Goal: Task Accomplishment & Management: Complete application form

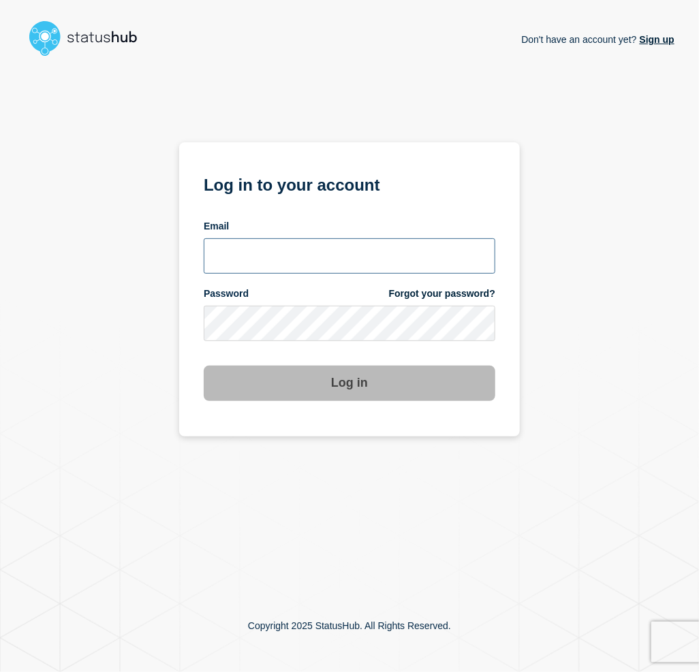
click at [265, 260] on input "email input" at bounding box center [349, 255] width 291 height 35
type input "dravingd@msu.edu"
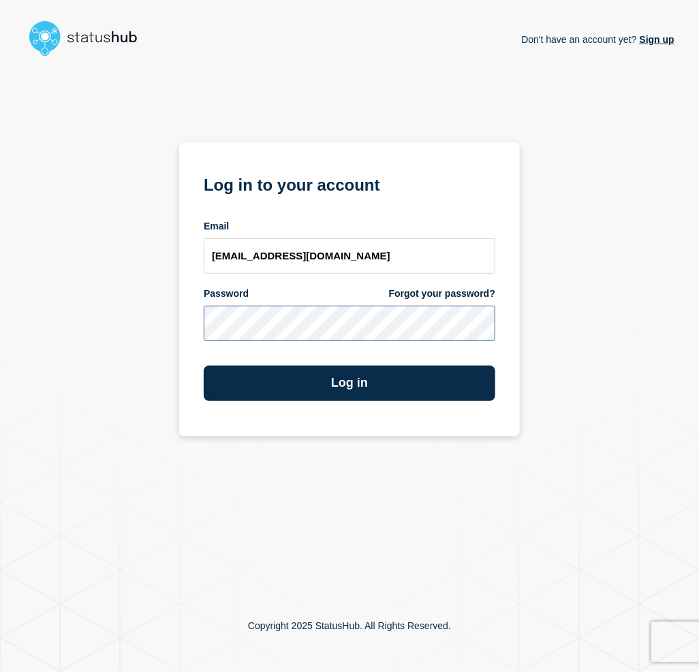
click at [204, 366] on button "Log in" at bounding box center [349, 383] width 291 height 35
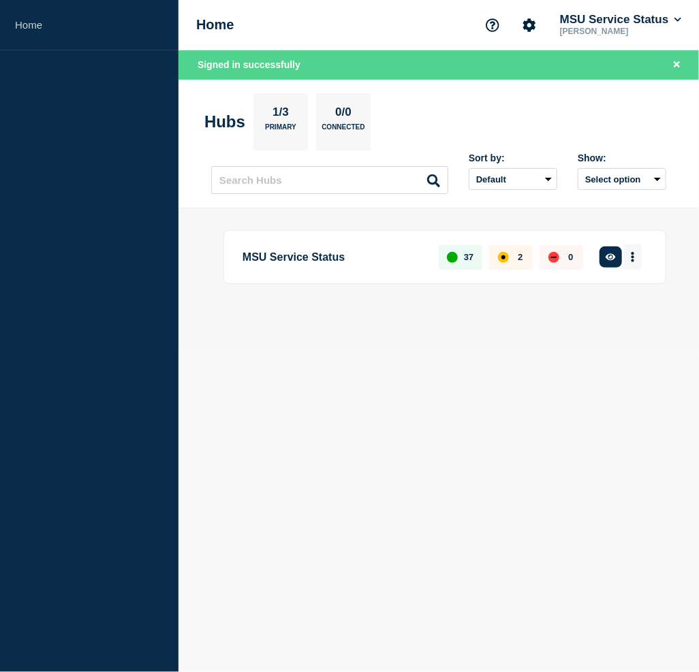
click at [629, 251] on button "More actions" at bounding box center [633, 256] width 18 height 25
click at [598, 319] on button "Create maintenance" at bounding box center [623, 317] width 92 height 12
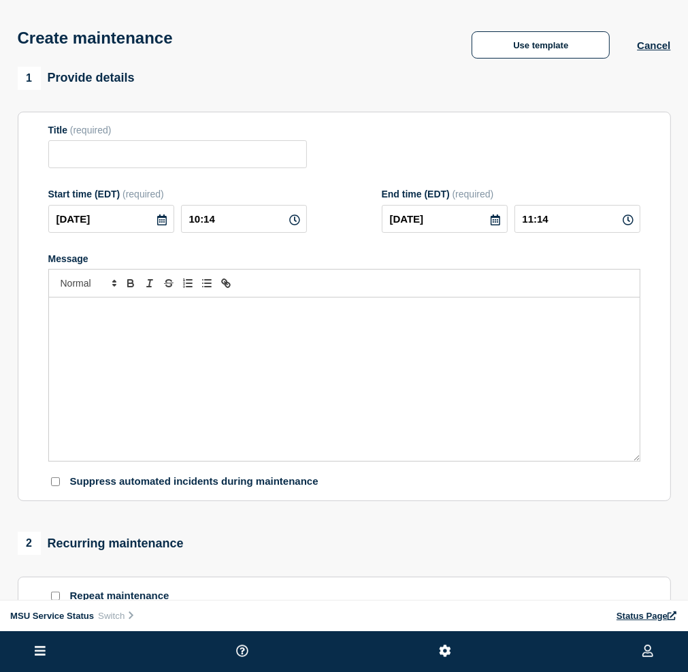
drag, startPoint x: 603, startPoint y: 317, endPoint x: 592, endPoint y: 316, distance: 10.3
click at [603, 264] on div "Message" at bounding box center [344, 258] width 592 height 11
click at [259, 168] on input "Title" at bounding box center [177, 154] width 259 height 28
paste input "[Maintenance] Kuali Finance System (KFS) and Kuali Research May Experience Perf…"
click at [276, 395] on div "Message" at bounding box center [344, 379] width 591 height 163
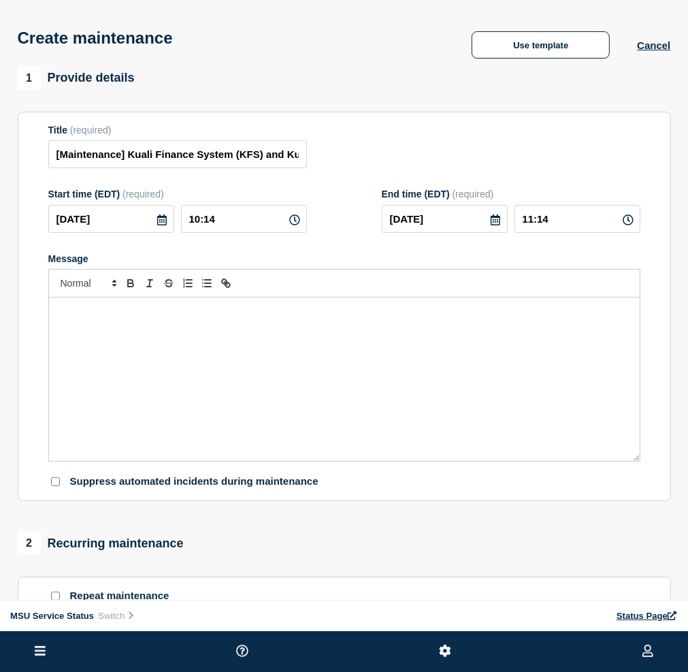
click at [586, 174] on section "Title (required) [Maintenance] Kuali Finance System (KFS) and Kuali Research Ma…" at bounding box center [345, 307] width 654 height 390
click at [293, 168] on input "[Maintenance] Kuali Finance System (KFS) and Kuali Research May Experience Perf…" at bounding box center [177, 154] width 259 height 28
paste input "(KR)"
type input "[Maintenance] Kuali Finance System (KFS) and Kuali Research (KR) May Experience…"
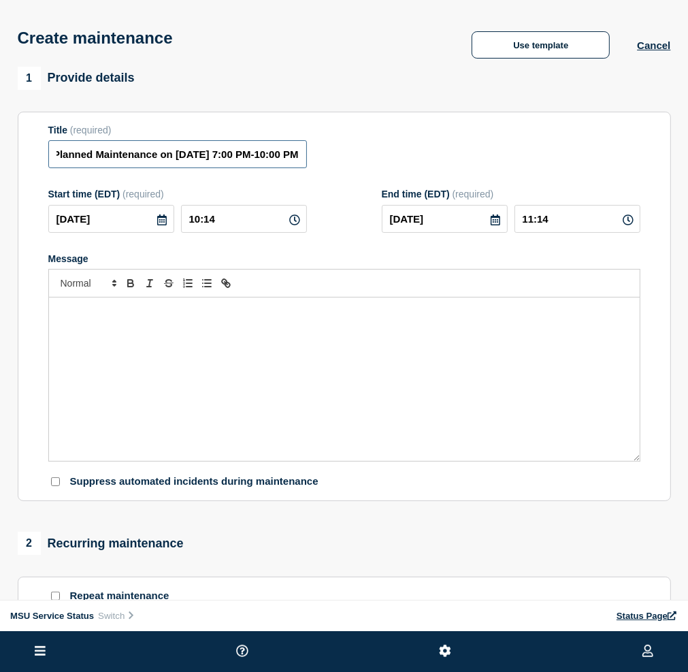
drag, startPoint x: 306, startPoint y: 203, endPoint x: 459, endPoint y: 216, distance: 153.1
click at [459, 169] on div "Title (required) [Maintenance] Kuali Finance System (KFS) and Kuali Research (K…" at bounding box center [344, 147] width 592 height 44
click at [307, 168] on input "[Maintenance] Kuali Finance System (KFS) and Kuali Research (KR) May Experience…" at bounding box center [177, 154] width 259 height 28
click at [428, 239] on form "Title (required) [Maintenance] Kuali Finance System (KFS) and Kuali Research (K…" at bounding box center [344, 307] width 592 height 364
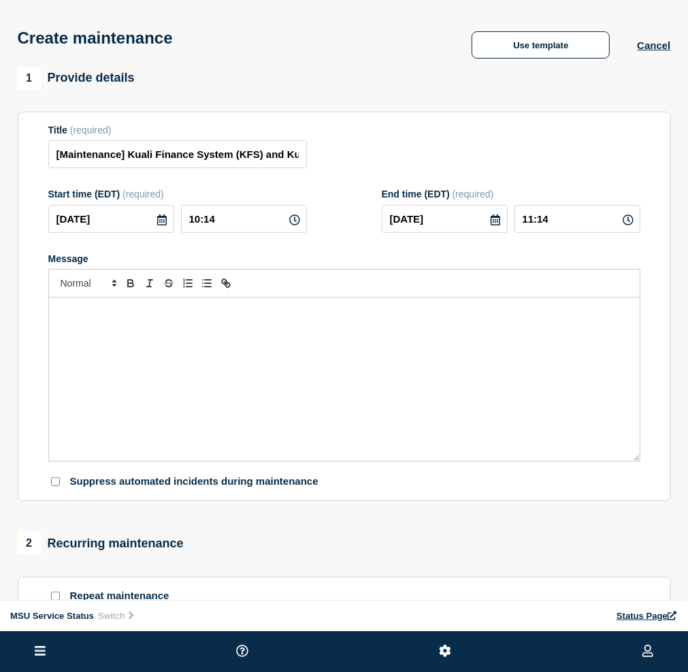
click at [168, 225] on icon at bounding box center [162, 219] width 11 height 11
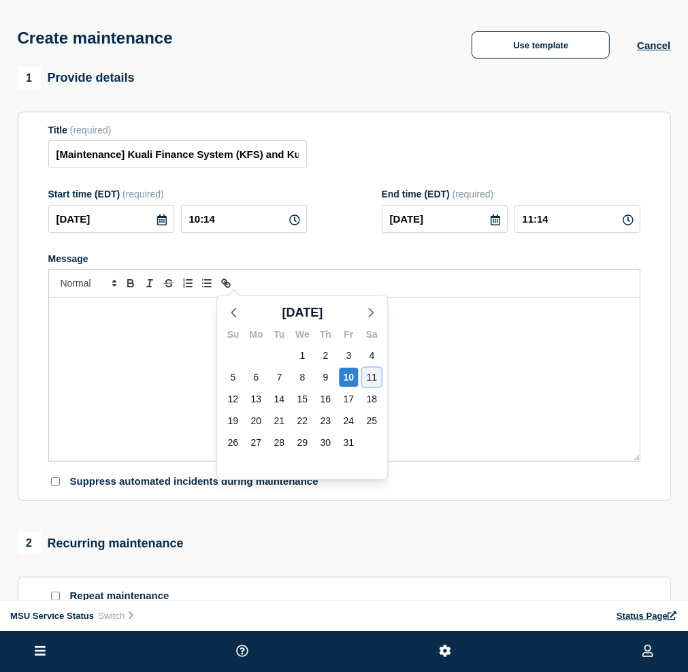
click at [366, 379] on div "11" at bounding box center [371, 377] width 19 height 19
type input "[DATE]"
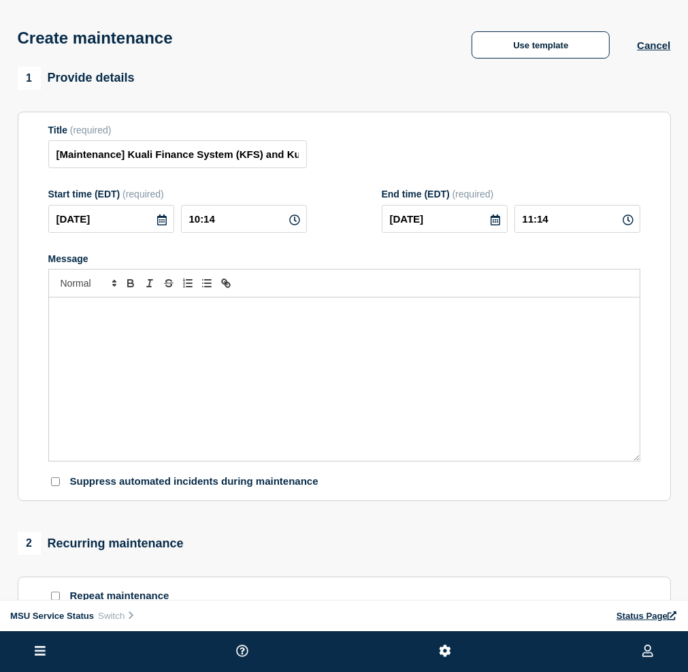
click at [300, 225] on icon at bounding box center [294, 219] width 11 height 11
click at [307, 233] on input "10:14" at bounding box center [244, 219] width 126 height 28
click at [234, 58] on div "Create maintenance Use template Cancel" at bounding box center [344, 33] width 684 height 67
drag, startPoint x: 349, startPoint y: 274, endPoint x: 304, endPoint y: 274, distance: 44.9
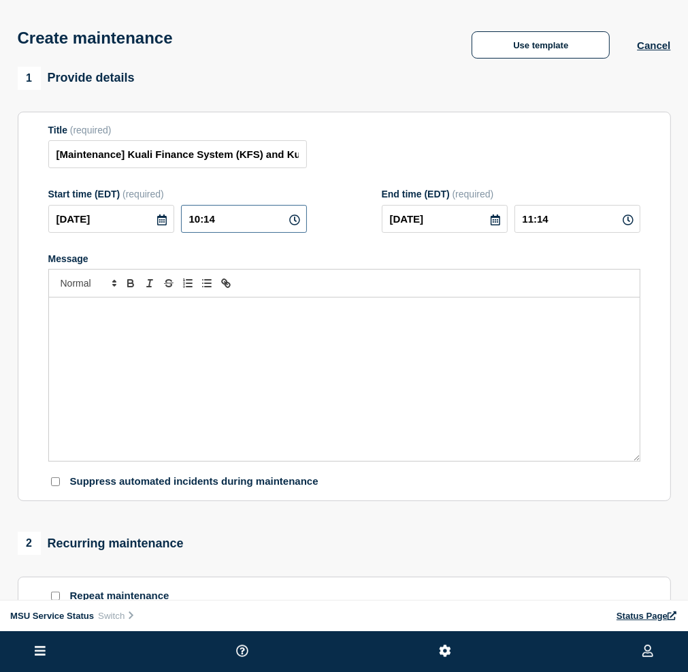
click at [304, 233] on div "[DATE] 10:14" at bounding box center [177, 219] width 259 height 28
type input "19:00"
click at [454, 300] on form "Title (required) [Maintenance] Kuali Finance System (KFS) and Kuali Research (K…" at bounding box center [344, 307] width 592 height 364
click at [501, 225] on icon at bounding box center [495, 219] width 11 height 11
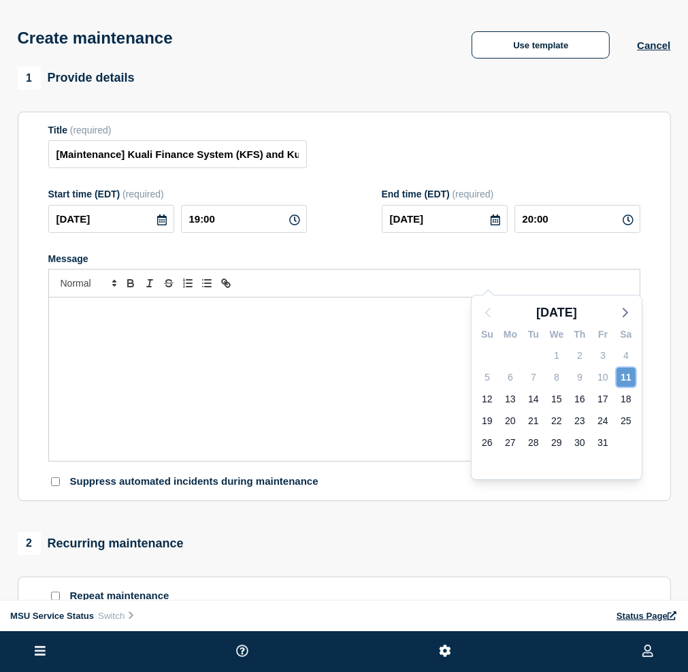
click at [620, 376] on div "11" at bounding box center [626, 377] width 19 height 19
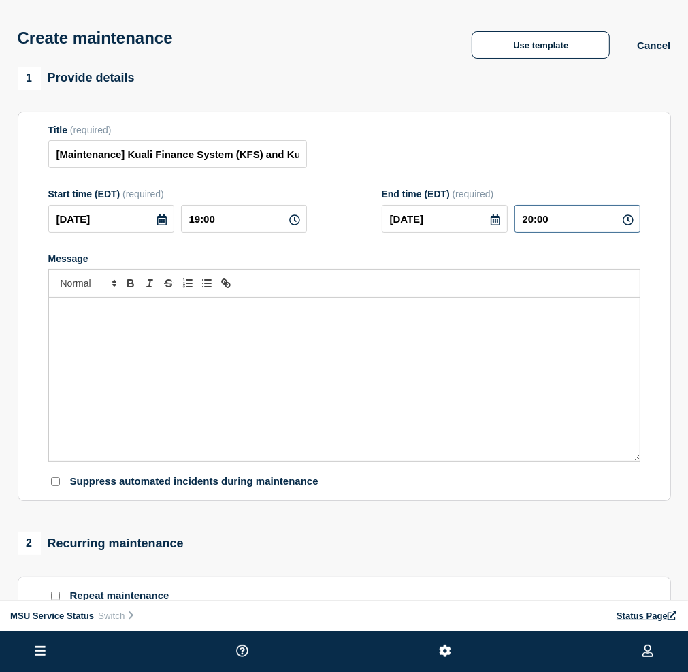
click at [614, 233] on input "20:00" at bounding box center [578, 219] width 126 height 28
click at [575, 233] on input "20:00" at bounding box center [578, 219] width 126 height 28
click at [581, 233] on input "20:00" at bounding box center [578, 219] width 126 height 28
type input "22:00"
click at [593, 169] on div "Title (required) [Maintenance] Kuali Finance System (KFS) and Kuali Research (K…" at bounding box center [344, 147] width 592 height 44
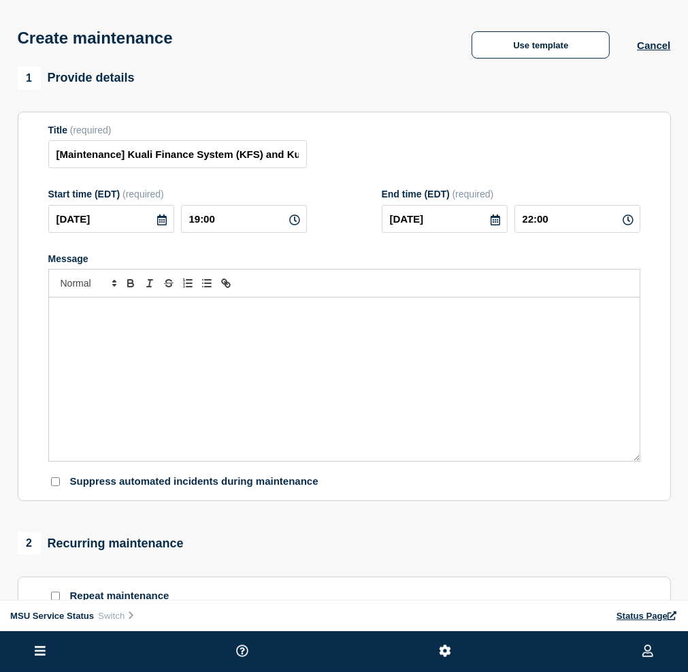
click at [528, 432] on div "Message" at bounding box center [344, 379] width 591 height 163
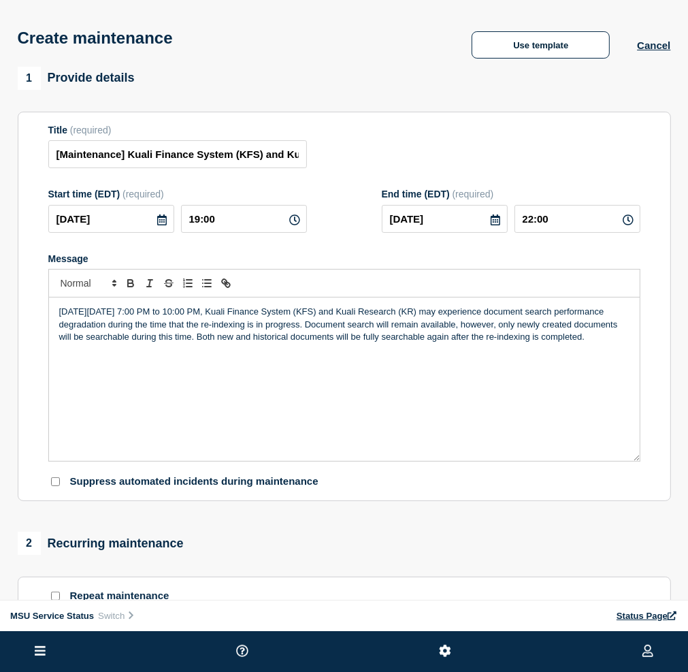
click at [396, 343] on p "[DATE][DATE] 7:00 PM to 10:00 PM, Kuali Finance System (KFS) and Kuali Research…" at bounding box center [344, 324] width 571 height 37
click at [424, 461] on div "[DATE][DATE] 7:00 PM to 10:00 PM, Kuali Finance System (KFS) and Kuali Research…" at bounding box center [344, 379] width 591 height 163
click at [411, 461] on div "[DATE][DATE] 7:00 PM to 10:00 PM, Kuali Finance System (KFS) and Kuali Research…" at bounding box center [344, 379] width 591 height 163
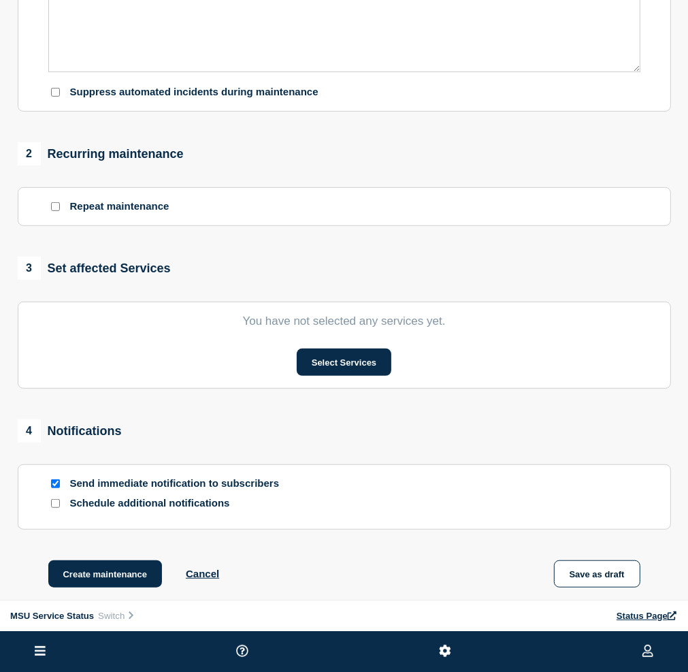
scroll to position [409, 0]
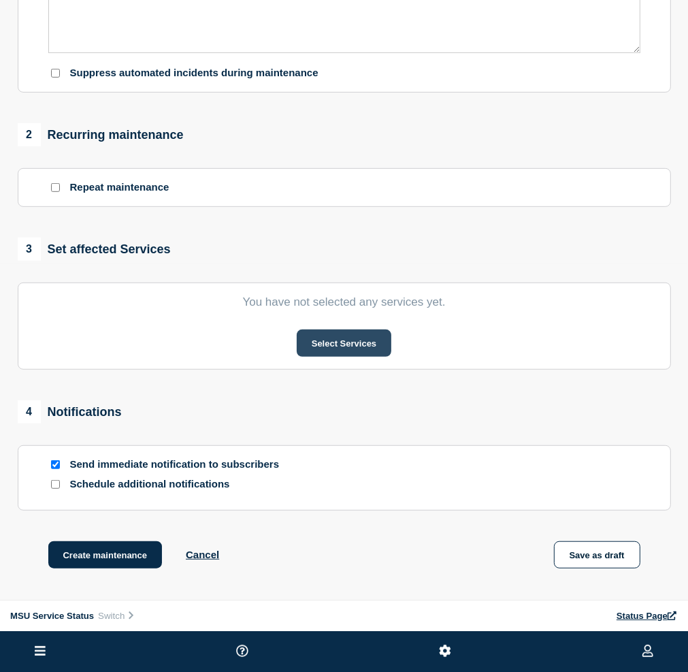
click at [392, 357] on button "Select Services" at bounding box center [344, 343] width 95 height 27
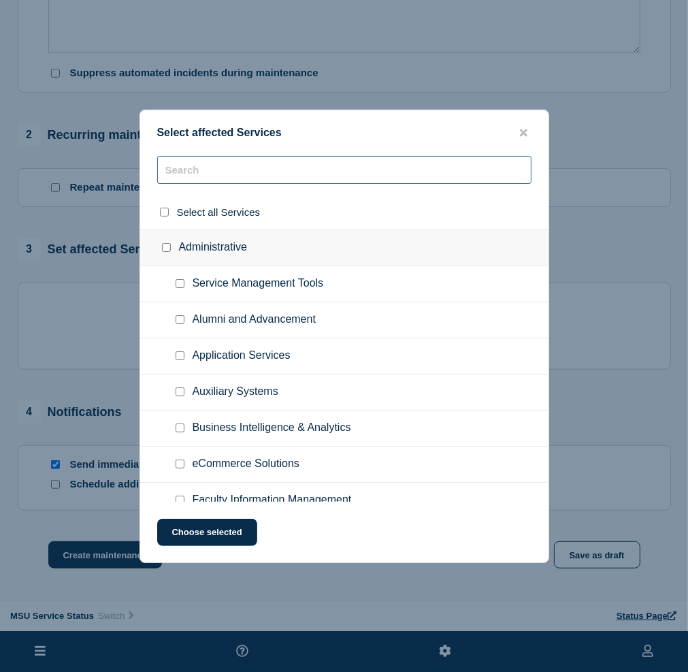
click at [227, 177] on input "text" at bounding box center [344, 170] width 375 height 28
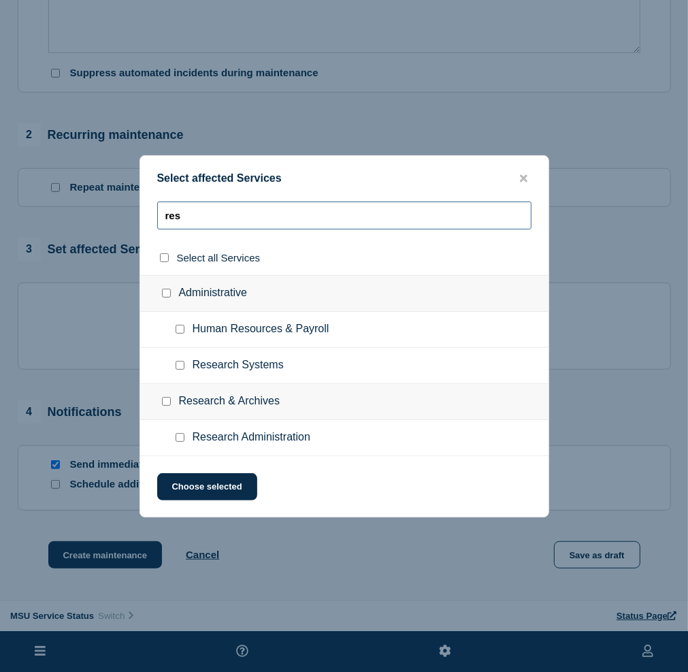
type input "res"
click at [179, 367] on input "Research Systems checkbox" at bounding box center [180, 365] width 9 height 9
checkbox input "true"
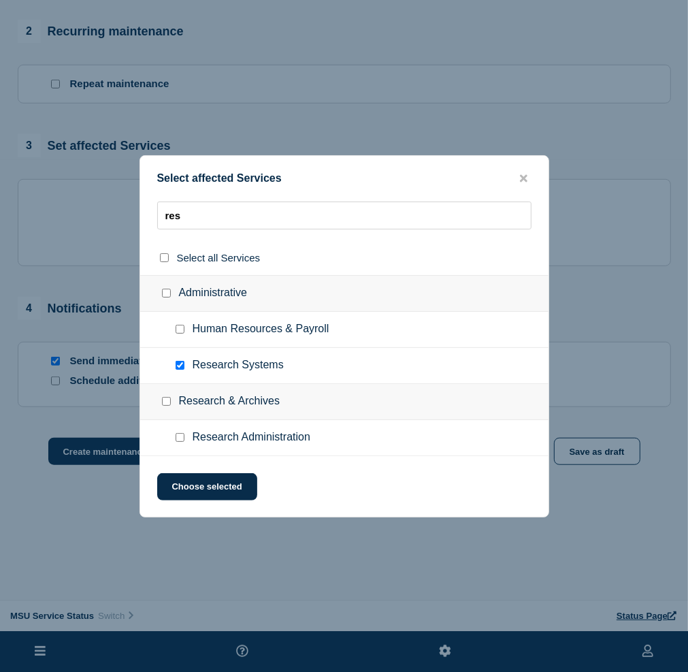
scroll to position [518, 0]
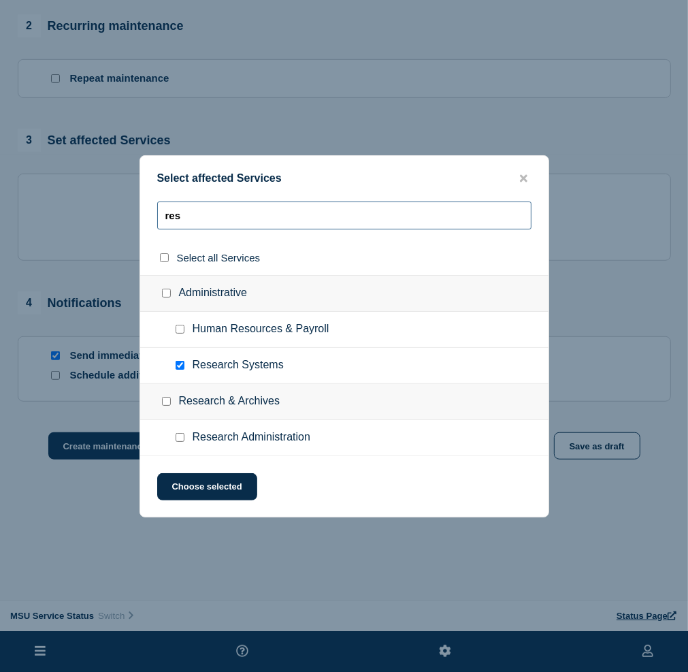
click at [213, 224] on input "res" at bounding box center [344, 216] width 375 height 28
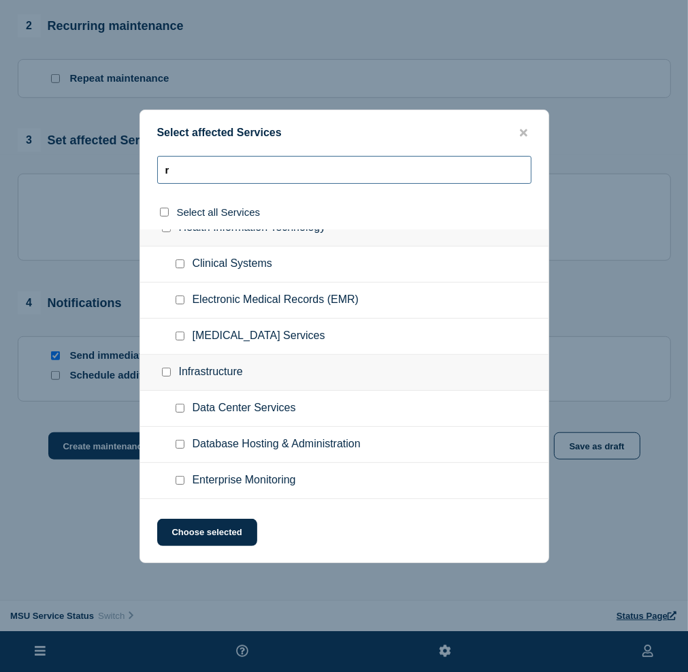
scroll to position [737, 0]
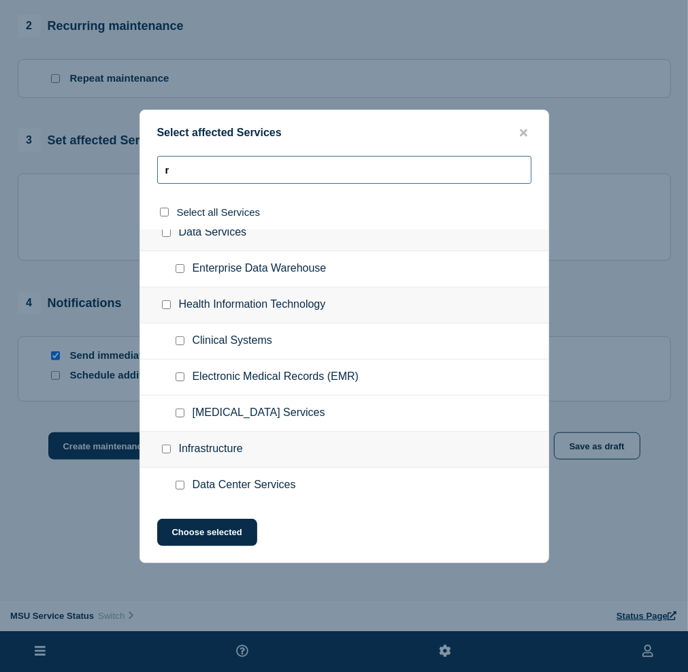
type input "r"
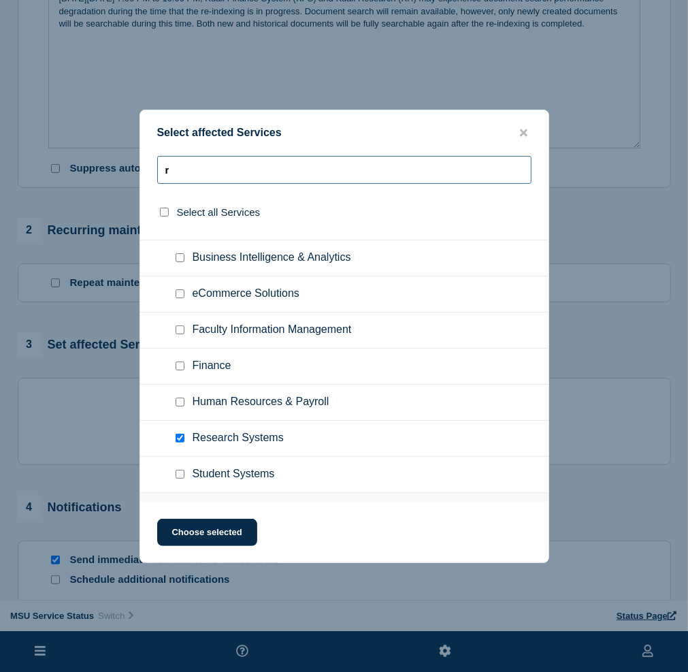
scroll to position [204, 0]
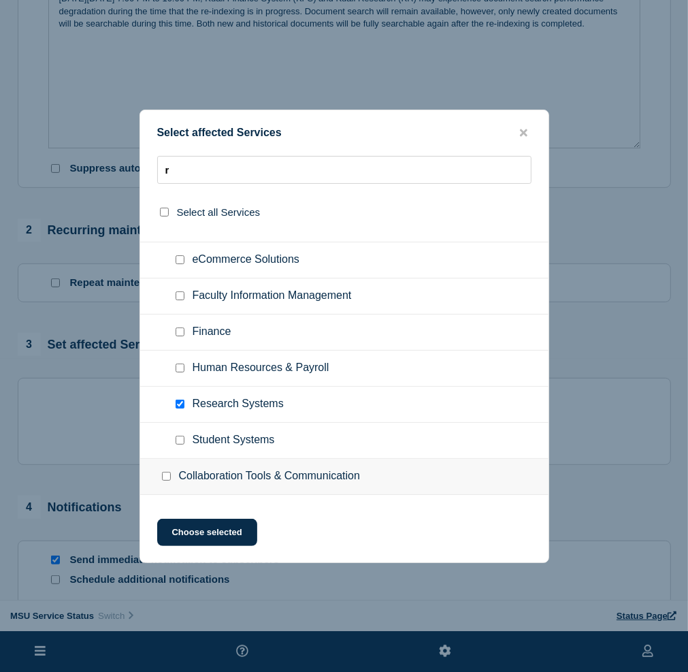
click at [179, 330] on input "Finance checkbox" at bounding box center [180, 332] width 9 height 9
checkbox input "true"
click at [235, 535] on button "Choose selected" at bounding box center [207, 532] width 100 height 27
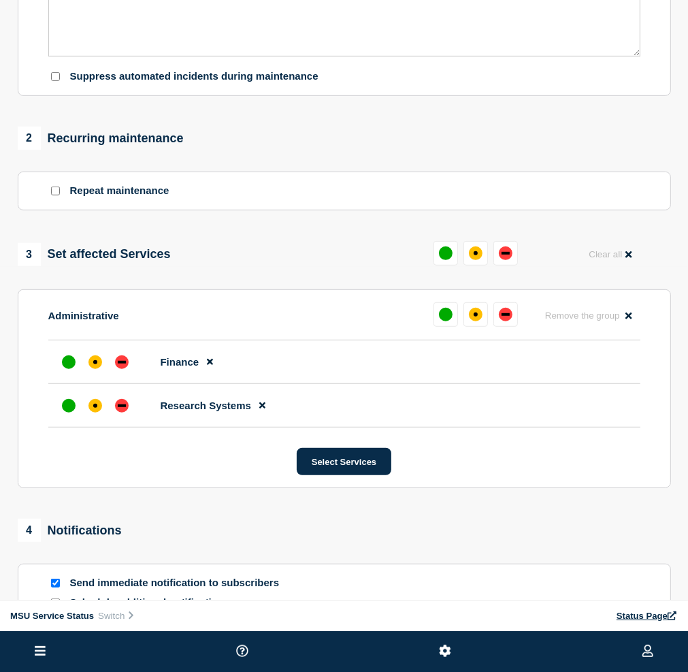
scroll to position [449, 0]
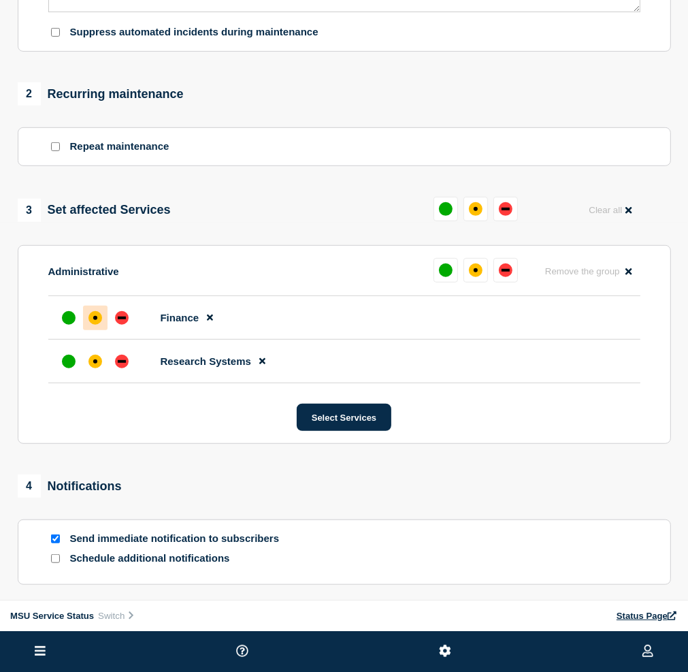
click at [102, 325] on div "affected" at bounding box center [96, 318] width 14 height 14
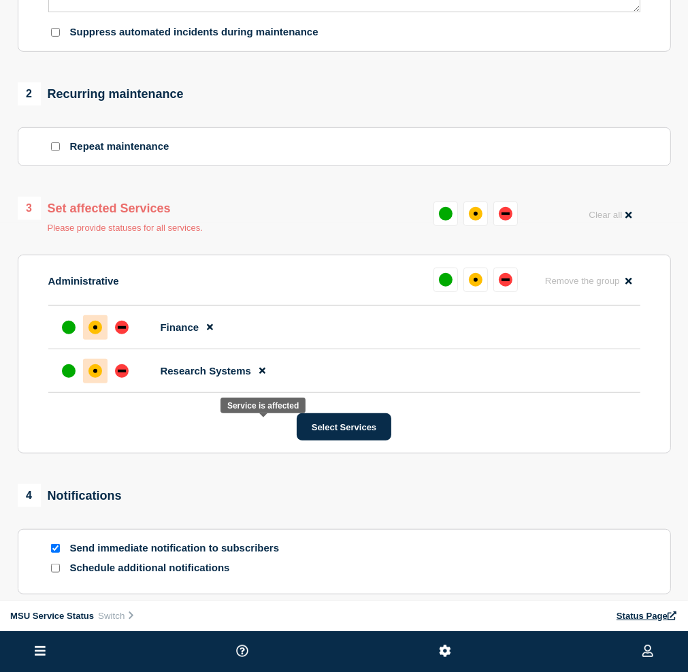
click at [102, 378] on div "affected" at bounding box center [96, 371] width 14 height 14
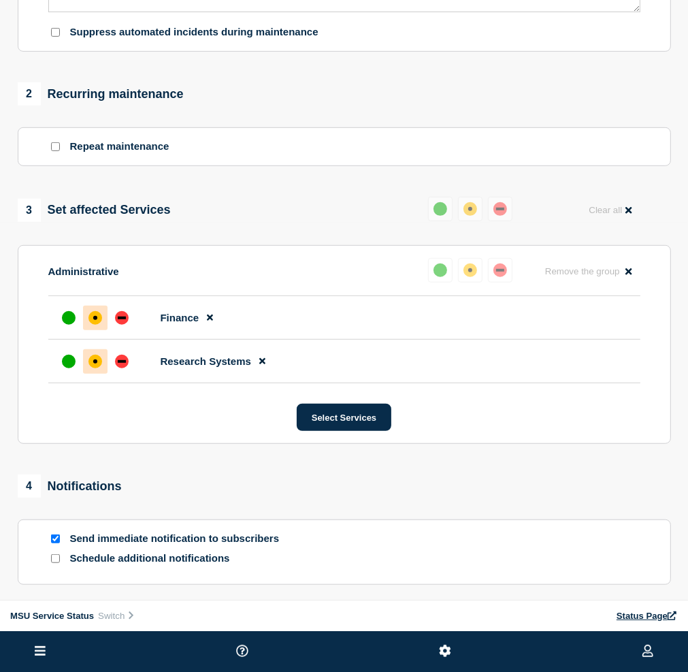
click at [97, 364] on div "affected" at bounding box center [95, 362] width 4 height 4
click at [108, 330] on div at bounding box center [95, 318] width 25 height 25
click at [102, 325] on div "affected" at bounding box center [96, 318] width 14 height 14
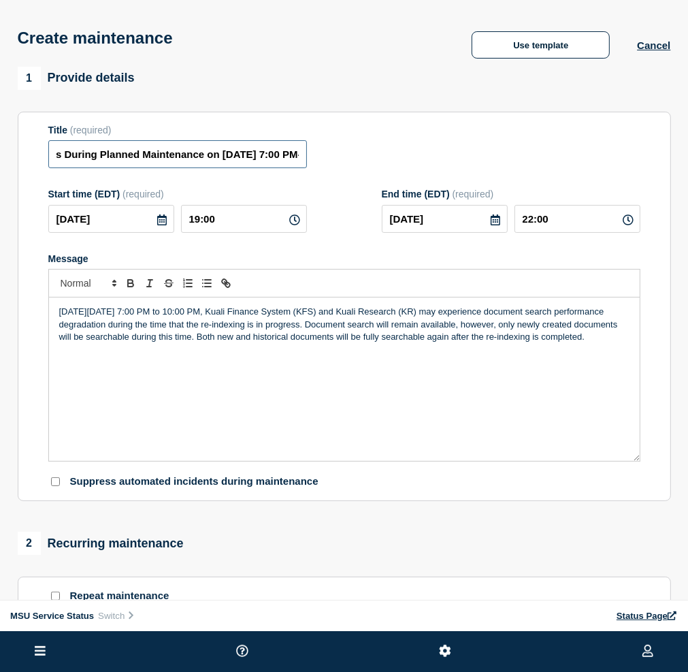
scroll to position [0, 646]
drag, startPoint x: 311, startPoint y: 212, endPoint x: 474, endPoint y: 209, distance: 163.5
click at [474, 169] on div "Title (required) [Maintenance] Kuali Finance System (KFS) and Kuali Research (K…" at bounding box center [344, 147] width 592 height 44
click at [307, 168] on input "[Maintenance] Kuali Finance System (KFS) and Kuali Research (KR) May Experience…" at bounding box center [177, 154] width 259 height 28
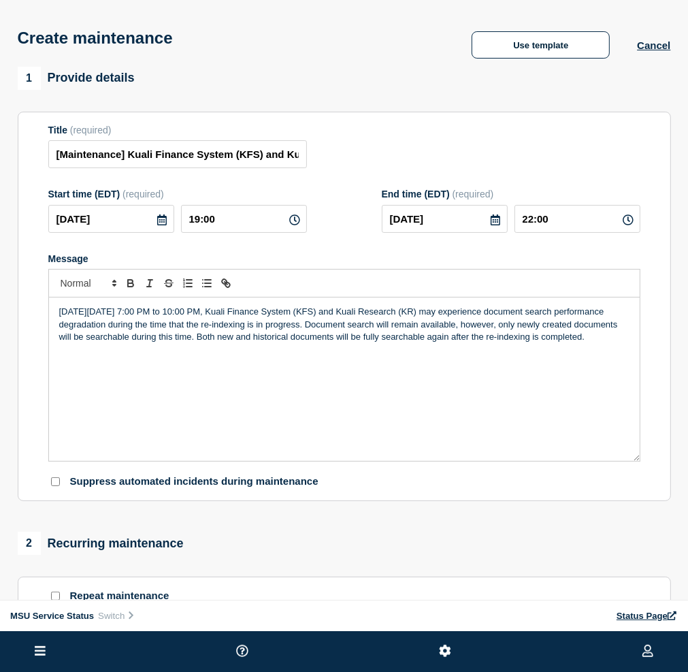
click at [0, 0] on aside "Home Hub Operations Overview Incident Maintenance Platform Alert Subscribers Te…" at bounding box center [0, 0] width 0 height 0
drag, startPoint x: 308, startPoint y: 208, endPoint x: 425, endPoint y: 210, distance: 117.2
click at [425, 169] on div "Title (required) [Maintenance] Kuali Finance System (KFS) and Kuali Research (K…" at bounding box center [344, 147] width 592 height 44
click at [291, 168] on input "[Maintenance] Kuali Finance System (KFS) and Kuali Research (KR) May Experience…" at bounding box center [177, 154] width 259 height 28
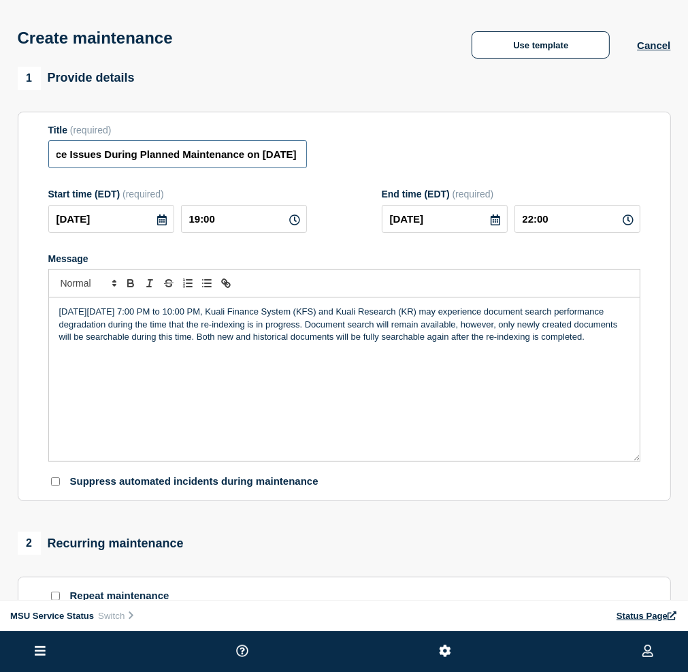
scroll to position [0, 605]
drag, startPoint x: 321, startPoint y: 214, endPoint x: 347, endPoint y: 216, distance: 26.0
click at [307, 168] on input "[Maintenance] Kuali Finance System (KFS) and Kuali Research (KR) May Experience…" at bounding box center [177, 154] width 259 height 28
click at [396, 343] on p "[DATE][DATE] 7:00 PM to 10:00 PM, Kuali Finance System (KFS) and Kuali Research…" at bounding box center [344, 324] width 571 height 37
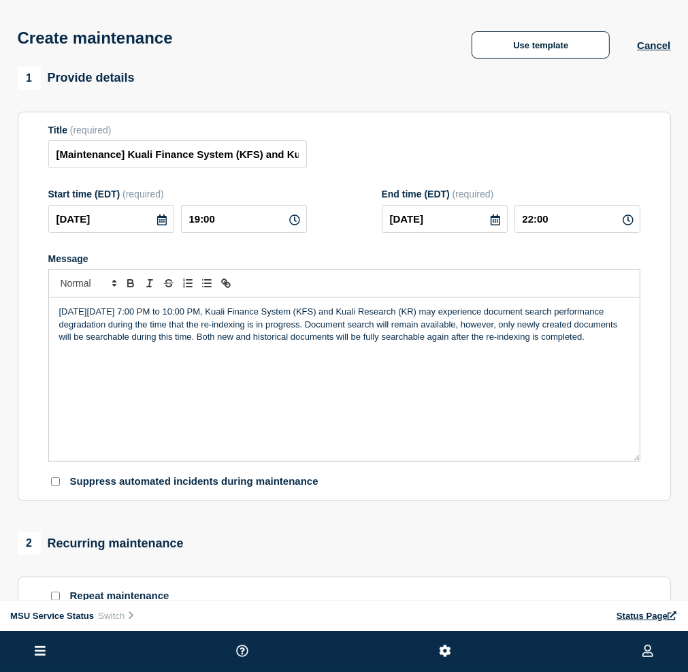
click at [522, 461] on div "[DATE][DATE] 7:00 PM to 10:00 PM, Kuali Finance System (KFS) and Kuali Research…" at bounding box center [344, 379] width 591 height 163
click at [392, 449] on div "[DATE][DATE] 7:00 PM to 10:00 PM, Kuali Finance System (KFS) and Kuali Research…" at bounding box center [344, 379] width 591 height 163
click at [375, 343] on p "[DATE][DATE] 7:00 PM to 10:00 PM, Kuali Finance System (KFS) and Kuali Research…" at bounding box center [344, 324] width 571 height 37
drag, startPoint x: 321, startPoint y: 205, endPoint x: 267, endPoint y: 212, distance: 54.2
click at [267, 168] on input "[Maintenance] Kuali Finance System (KFS) and Kuali Research (KR) May Experience…" at bounding box center [177, 154] width 259 height 28
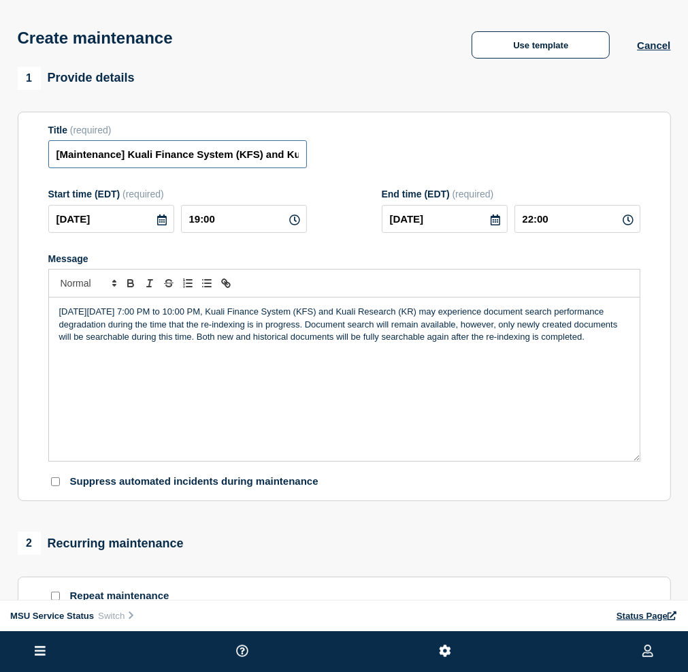
click at [291, 168] on input "[Maintenance] Kuali Finance System (KFS) and Kuali Research (KR) May Experience…" at bounding box center [177, 154] width 259 height 28
click at [0, 0] on p "MSU Service Status" at bounding box center [0, 0] width 0 height 0
click at [297, 168] on input "[Maintenance] Kuali Finance System (KFS) and Kuali Research (KR) May Experience…" at bounding box center [177, 154] width 259 height 28
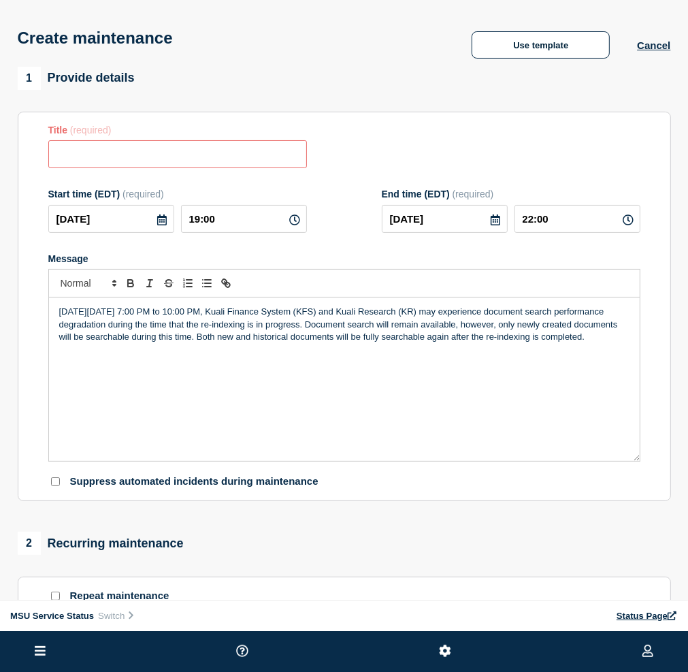
paste input "[Maintenance] Kuali Finance System (KFS) and Kuali Research (KR) Will Be Unavai…"
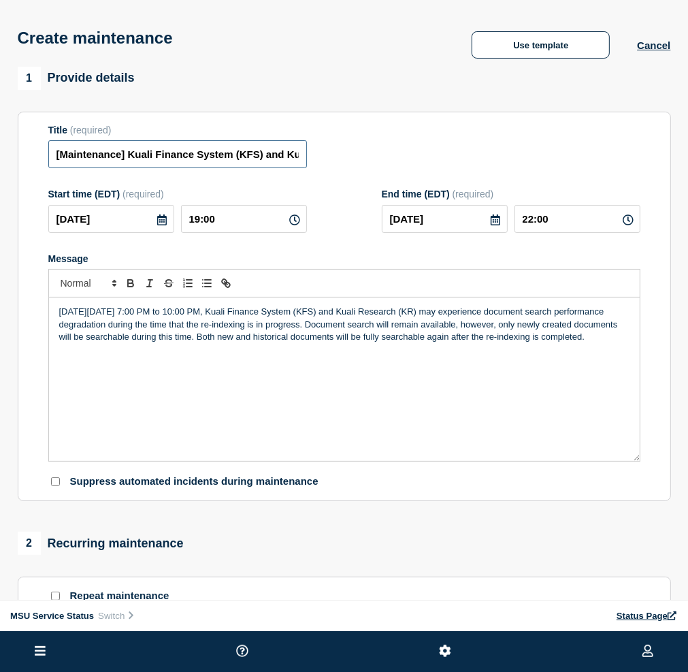
scroll to position [0, 563]
click at [307, 168] on input "[Maintenance] Kuali Finance System (KFS) and Kuali Research (KR) Will Be Unavai…" at bounding box center [177, 154] width 259 height 28
type input "[Maintenance] Kuali Finance System (KFS) and Kuali Research (KR) Will Be Unavai…"
click at [532, 461] on div "[DATE][DATE] 7:00 PM to 10:00 PM, Kuali Finance System (KFS) and Kuali Research…" at bounding box center [344, 379] width 591 height 163
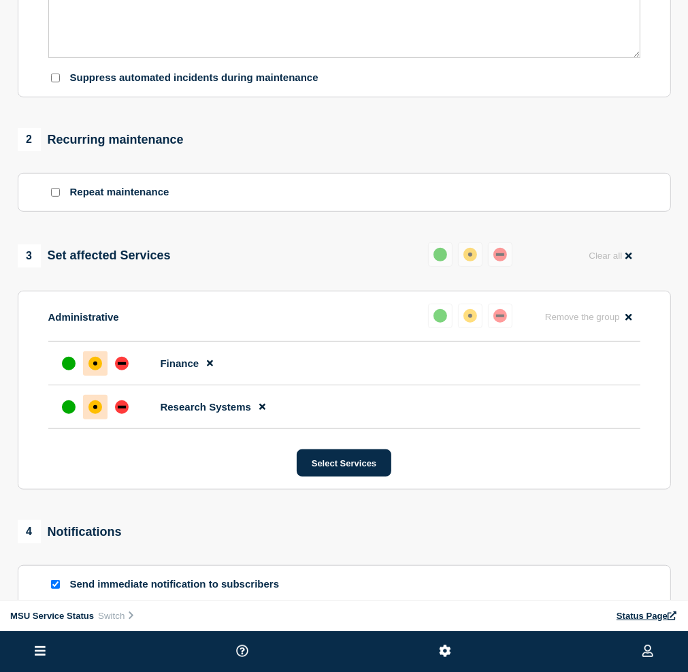
scroll to position [409, 0]
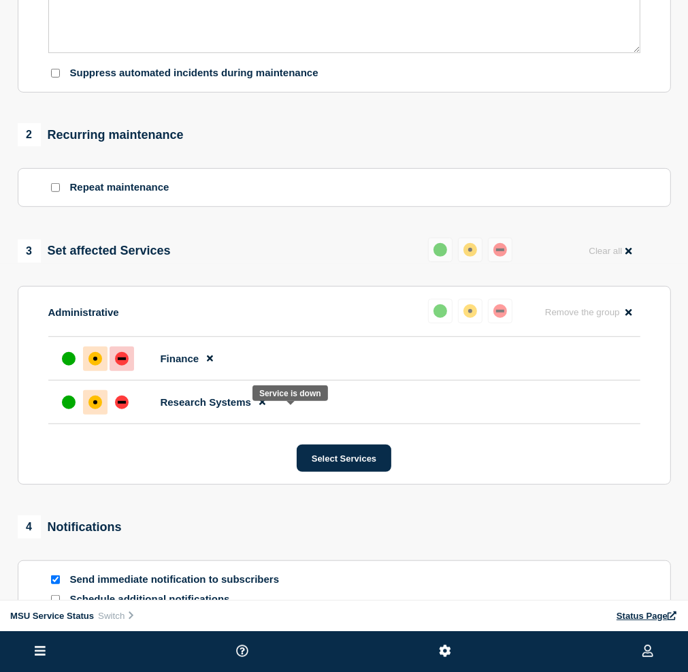
click at [134, 371] on div at bounding box center [122, 359] width 25 height 25
click at [129, 409] on div "down" at bounding box center [122, 403] width 14 height 14
click at [346, 560] on div "1 Provide details Title (required) [Maintenance] Kuali Finance System (KFS) and…" at bounding box center [344, 188] width 669 height 1060
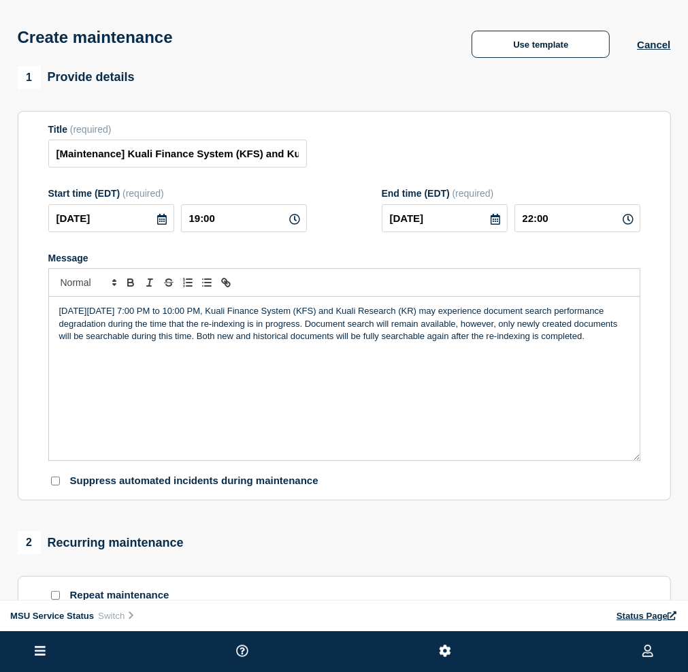
scroll to position [0, 0]
click at [376, 343] on p "[DATE][DATE] 7:00 PM to 10:00 PM, Kuali Finance System (KFS) and Kuali Research…" at bounding box center [344, 324] width 571 height 37
click at [0, 0] on aside "Home Hub Operations Overview Incident Maintenance Platform Alert Subscribers Te…" at bounding box center [0, 0] width 0 height 0
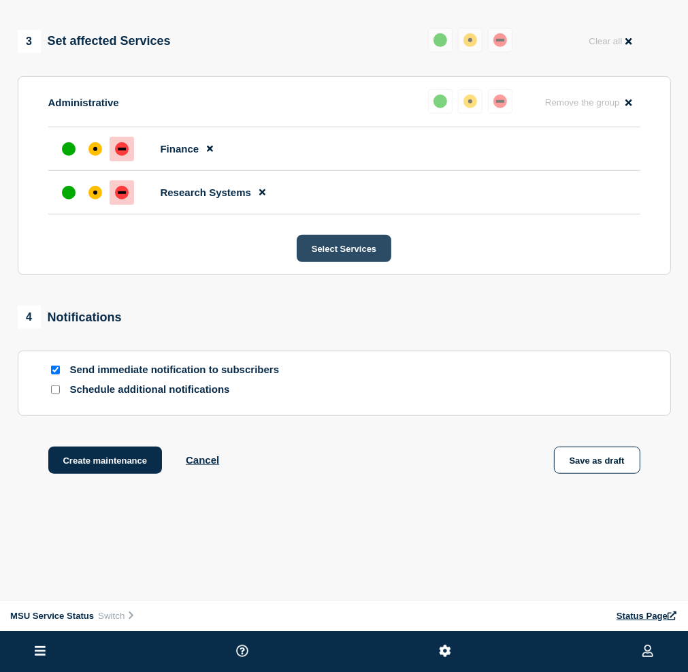
scroll to position [635, 0]
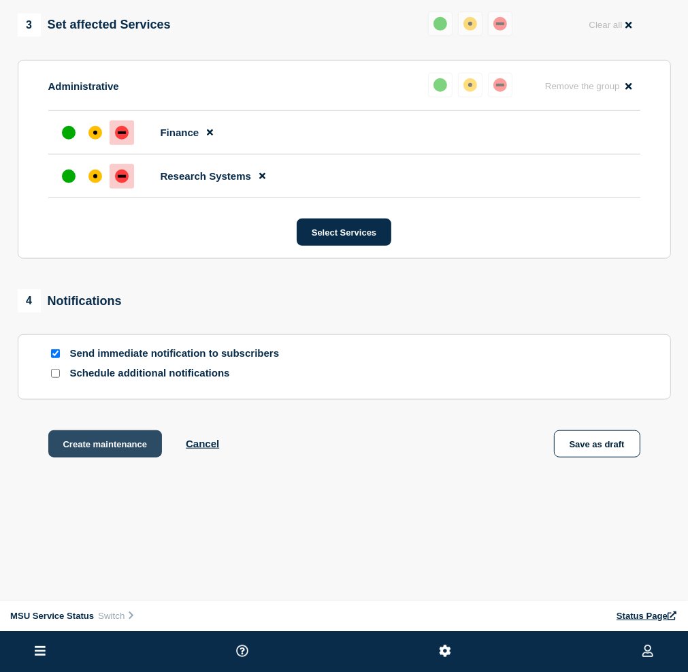
click at [163, 458] on button "Create maintenance" at bounding box center [105, 443] width 114 height 27
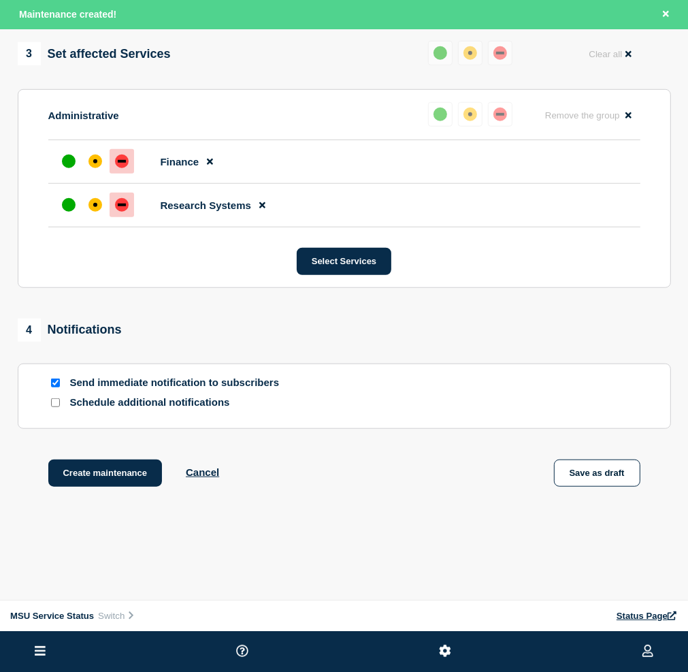
scroll to position [663, 0]
